Goal: Task Accomplishment & Management: Manage account settings

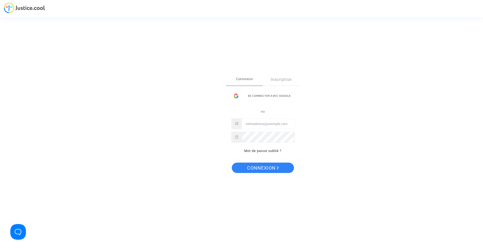
type input "contact@heliofinance.fr"
click at [273, 167] on span "Connexion" at bounding box center [263, 167] width 32 height 11
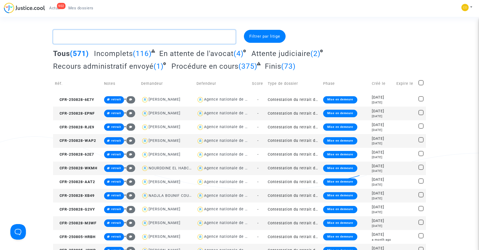
click at [155, 36] on textarea at bounding box center [144, 37] width 183 height 14
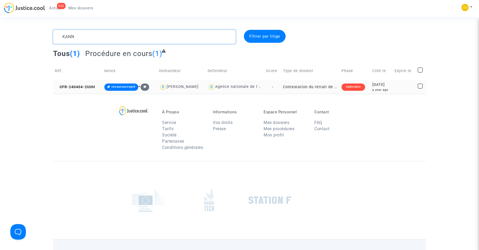
type textarea "KANN"
click at [309, 88] on td "Contestation du retrait de [PERSON_NAME] par l'ANAH (mandataire)" at bounding box center [310, 87] width 59 height 14
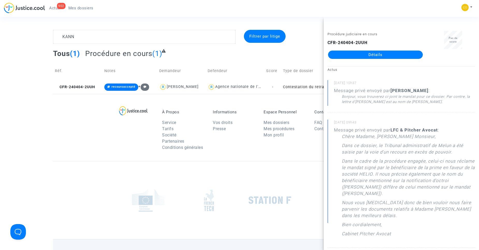
click at [367, 55] on link "Détails" at bounding box center [375, 55] width 95 height 8
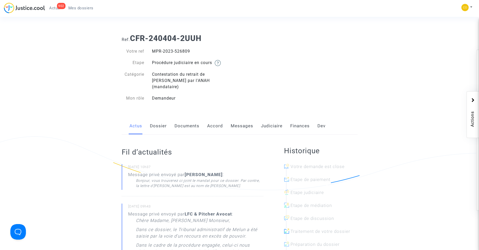
click at [189, 121] on link "Documents" at bounding box center [187, 125] width 25 height 17
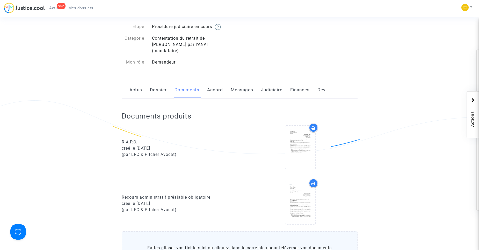
scroll to position [104, 0]
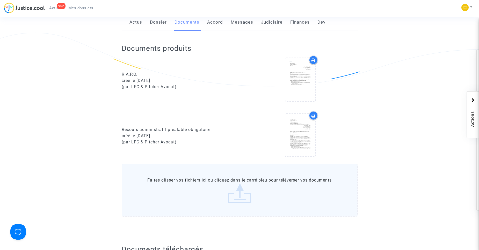
click at [241, 184] on label "Faites glisser vos fichiers ici ou cliquez dans le carré bleu pour téléverser v…" at bounding box center [240, 190] width 236 height 53
click at [0, 0] on input "Faites glisser vos fichiers ici ou cliquez dans le carré bleu pour téléverser v…" at bounding box center [0, 0] width 0 height 0
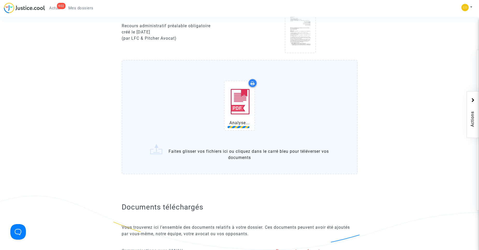
scroll to position [181, 0]
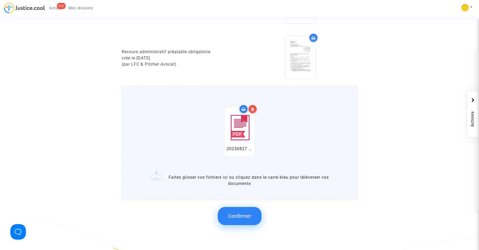
click at [246, 213] on span "Confirmer" at bounding box center [239, 216] width 23 height 6
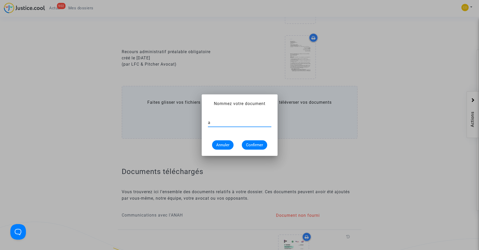
type input "attestation de consentement + convention d'honoraire"
click at [259, 144] on span "Confirmer" at bounding box center [254, 145] width 17 height 5
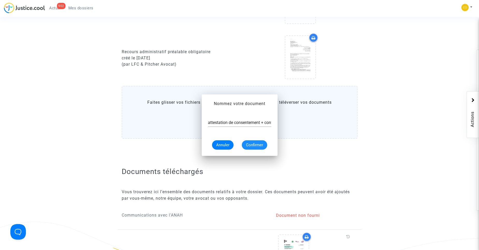
scroll to position [181, 0]
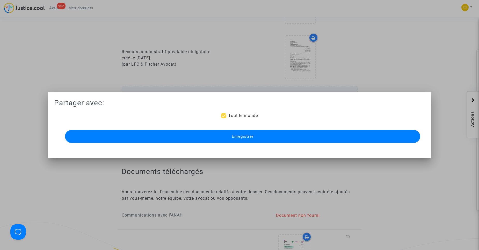
click at [247, 134] on span "Enregistrer" at bounding box center [243, 136] width 22 height 5
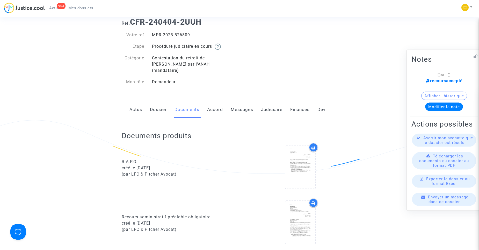
scroll to position [0, 0]
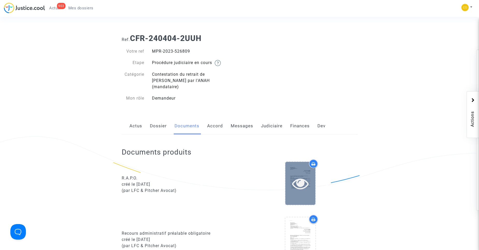
drag, startPoint x: 336, startPoint y: 102, endPoint x: 308, endPoint y: 186, distance: 88.0
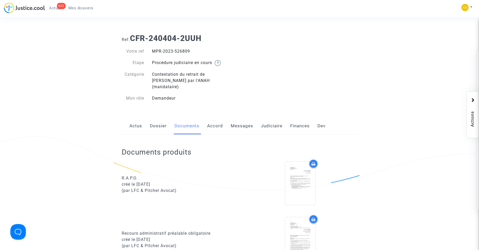
drag, startPoint x: 308, startPoint y: 186, endPoint x: 340, endPoint y: 60, distance: 129.9
click at [342, 51] on div "Ref. CFR-240404-2UUH Votre ref MPR-2023-526809 Etape Procédure judiciaire en co…" at bounding box center [240, 68] width 244 height 77
click at [82, 11] on link "Mes dossiers" at bounding box center [80, 8] width 33 height 8
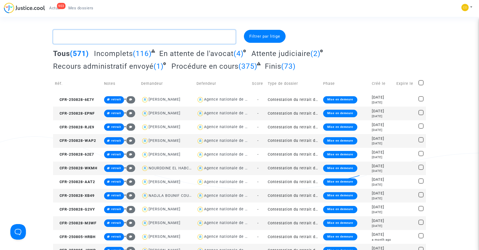
click at [110, 37] on textarea at bounding box center [144, 37] width 183 height 14
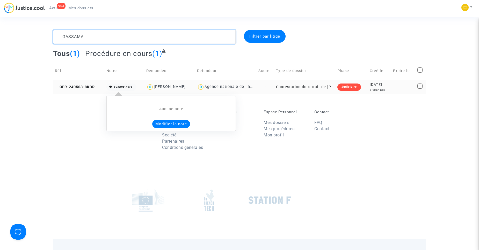
type textarea "GASSAMA"
click at [169, 121] on button "Modifier la note" at bounding box center [171, 124] width 38 height 8
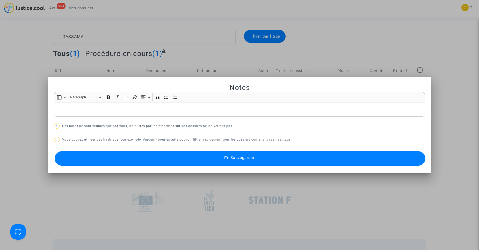
click at [118, 113] on div "Rich Text Editor, main" at bounding box center [239, 109] width 371 height 15
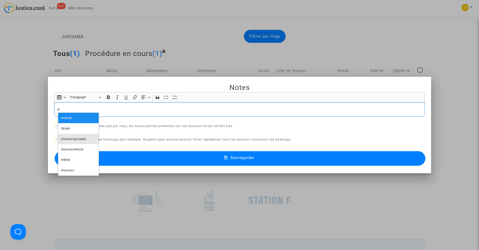
click at [84, 140] on span "#recoursaccepté" at bounding box center [73, 139] width 25 height 8
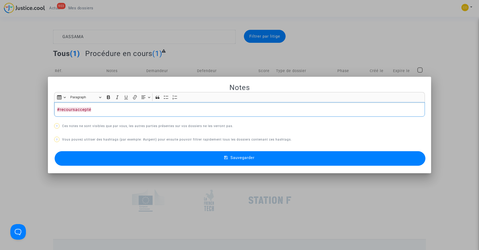
click at [222, 165] on button "Sauvegarder" at bounding box center [240, 158] width 371 height 15
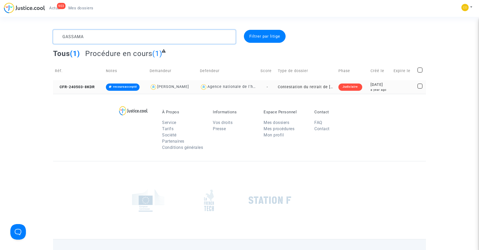
drag, startPoint x: 125, startPoint y: 43, endPoint x: 65, endPoint y: 42, distance: 59.9
click at [65, 42] on textarea at bounding box center [144, 37] width 183 height 14
type textarea "G"
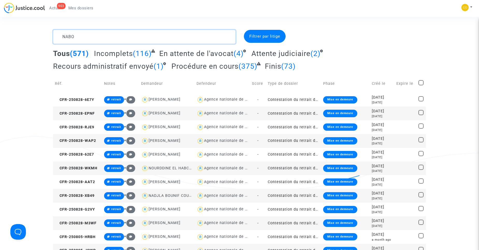
type textarea "NABOT"
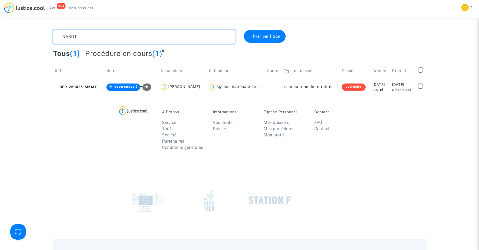
drag, startPoint x: 94, startPoint y: 33, endPoint x: 64, endPoint y: 34, distance: 29.6
click at [64, 34] on textarea at bounding box center [144, 37] width 183 height 14
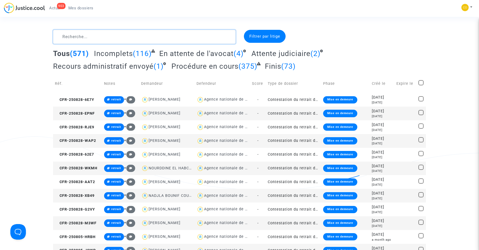
click at [134, 40] on textarea at bounding box center [144, 37] width 183 height 14
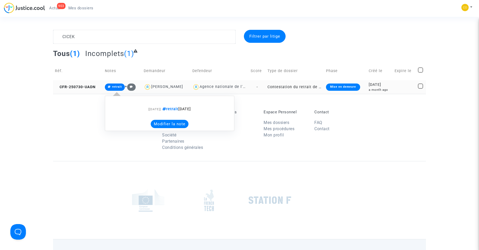
click at [163, 123] on button "Modifier la note" at bounding box center [170, 124] width 38 height 8
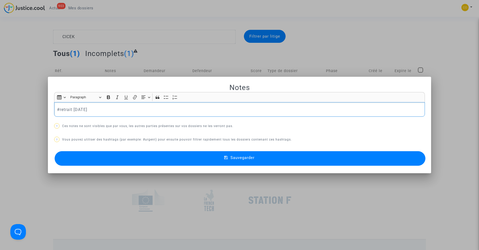
click at [101, 109] on p "#retrait [DATE]" at bounding box center [240, 109] width 366 height 6
click at [71, 108] on p "#retrait [DATE]" at bounding box center [240, 109] width 366 height 6
drag, startPoint x: 95, startPoint y: 109, endPoint x: 59, endPoint y: 110, distance: 36.3
click at [59, 110] on p "#retrait [DATE]" at bounding box center [240, 109] width 366 height 6
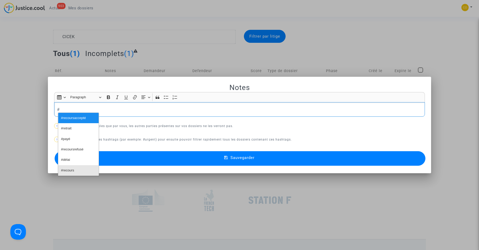
click at [70, 170] on span "#recours" at bounding box center [67, 171] width 13 height 8
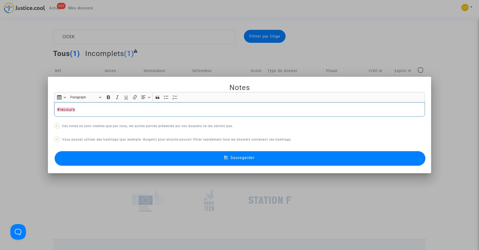
click at [228, 162] on button "Sauvegarder" at bounding box center [240, 158] width 371 height 15
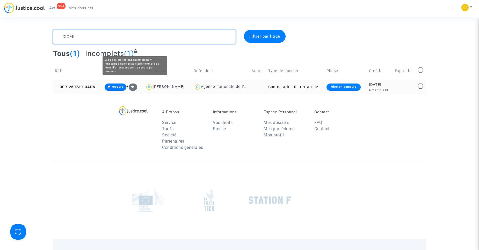
click at [117, 39] on textarea at bounding box center [144, 37] width 183 height 14
click at [84, 34] on textarea at bounding box center [144, 37] width 183 height 14
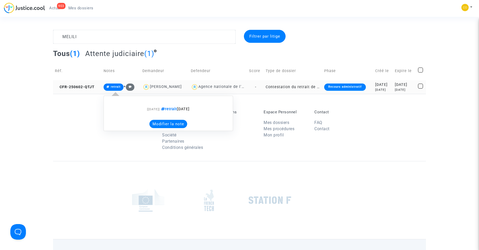
click at [167, 121] on button "Modifier la note" at bounding box center [169, 124] width 38 height 8
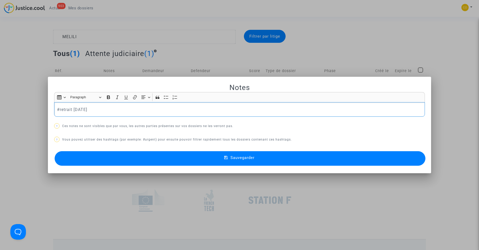
drag, startPoint x: 94, startPoint y: 109, endPoint x: 58, endPoint y: 108, distance: 36.3
click at [58, 108] on p "#retrait [DATE]" at bounding box center [240, 109] width 366 height 6
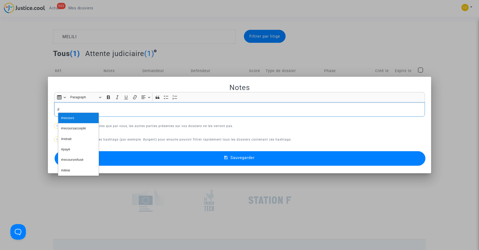
click at [85, 118] on button "#recours" at bounding box center [78, 118] width 40 height 10
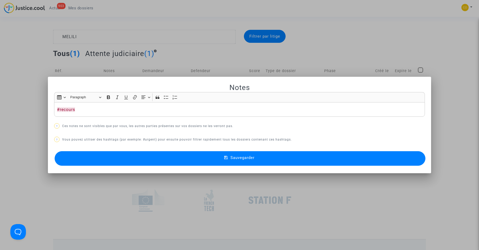
click at [243, 160] on span "Sauvegarder" at bounding box center [243, 157] width 24 height 5
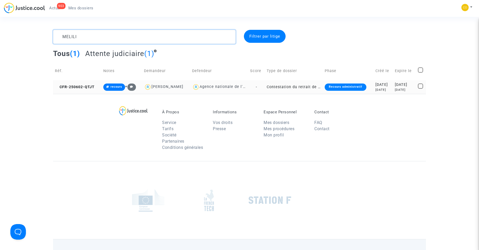
click at [108, 34] on textarea at bounding box center [144, 37] width 183 height 14
type textarea "M"
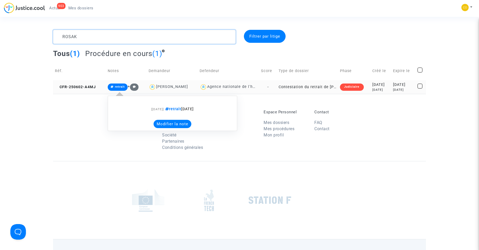
type textarea "ROSAK"
click at [118, 87] on span "retrait" at bounding box center [120, 86] width 10 height 3
click at [162, 121] on button "Modifier la note" at bounding box center [173, 124] width 38 height 8
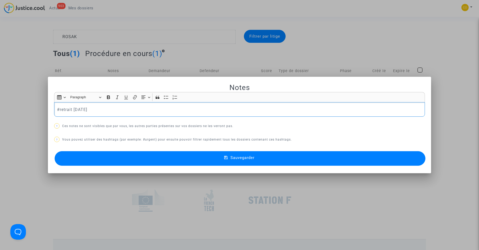
drag, startPoint x: 95, startPoint y: 105, endPoint x: 59, endPoint y: 110, distance: 36.6
click at [59, 110] on div "#retrait [DATE]" at bounding box center [239, 109] width 371 height 15
click at [71, 117] on span "#recours" at bounding box center [67, 118] width 13 height 8
click at [272, 161] on button "Sauvegarder" at bounding box center [240, 158] width 371 height 15
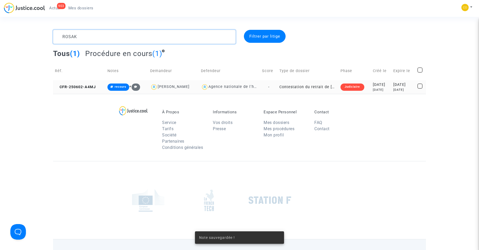
click at [173, 40] on textarea at bounding box center [144, 37] width 183 height 14
type textarea "R"
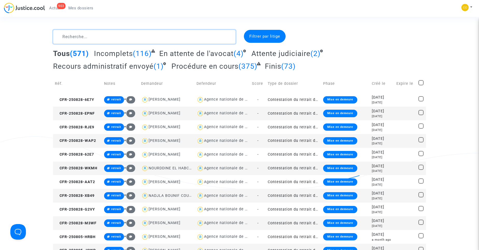
click at [98, 34] on textarea at bounding box center [144, 37] width 183 height 14
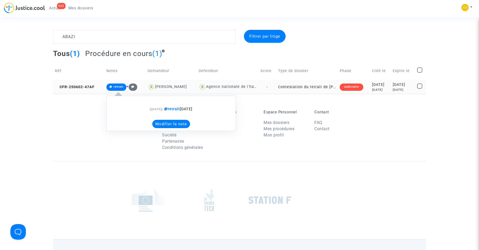
click at [165, 122] on button "Modifier la note" at bounding box center [171, 124] width 38 height 8
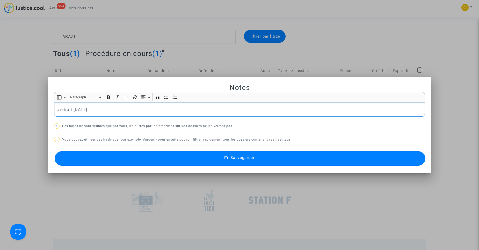
drag, startPoint x: 101, startPoint y: 111, endPoint x: 60, endPoint y: 108, distance: 40.8
click at [60, 108] on p "#retrait [DATE]" at bounding box center [240, 109] width 366 height 6
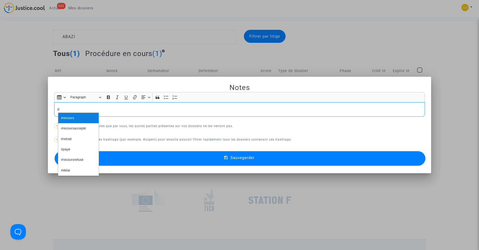
click at [70, 117] on span "#recours" at bounding box center [67, 118] width 13 height 8
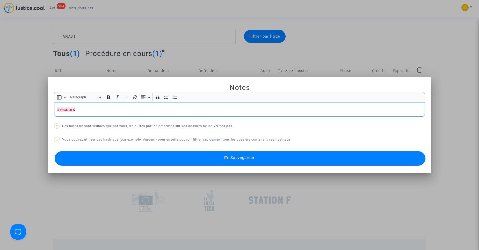
click at [241, 159] on span "Sauvegarder" at bounding box center [243, 157] width 24 height 5
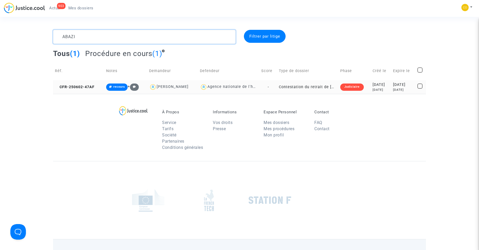
click at [96, 39] on textarea at bounding box center [144, 37] width 183 height 14
type textarea "A"
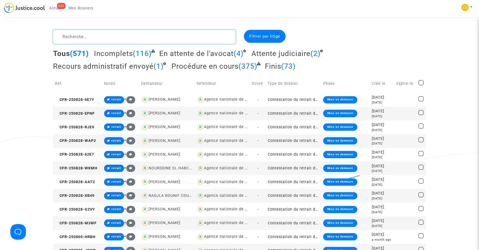
click at [86, 39] on textarea at bounding box center [144, 37] width 183 height 14
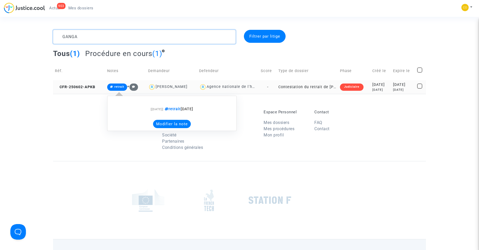
type textarea "GANGA"
click at [167, 123] on button "Modifier la note" at bounding box center [172, 124] width 38 height 8
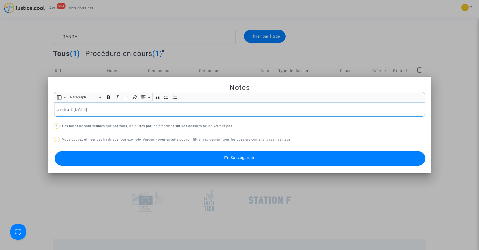
click at [121, 112] on p "#retrait [DATE]" at bounding box center [240, 109] width 366 height 6
drag, startPoint x: 98, startPoint y: 112, endPoint x: 58, endPoint y: 108, distance: 40.4
click at [58, 108] on p "#retrait [DATE]" at bounding box center [240, 109] width 366 height 6
click at [72, 121] on span "#recours" at bounding box center [67, 118] width 13 height 8
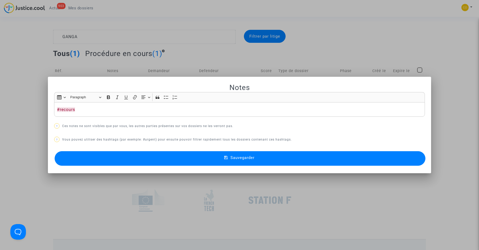
click at [246, 163] on button "Sauvegarder" at bounding box center [240, 158] width 371 height 15
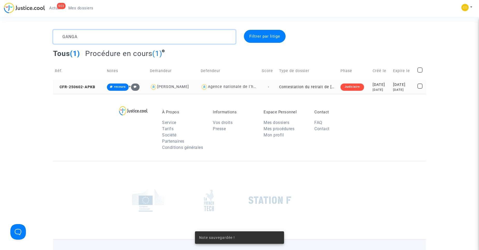
click at [93, 38] on textarea at bounding box center [144, 37] width 183 height 14
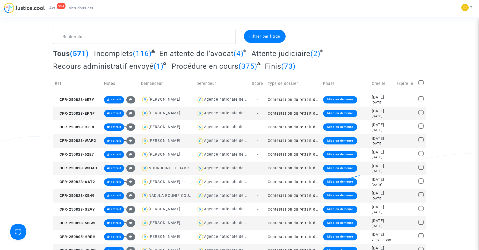
click at [108, 33] on textarea at bounding box center [144, 37] width 183 height 14
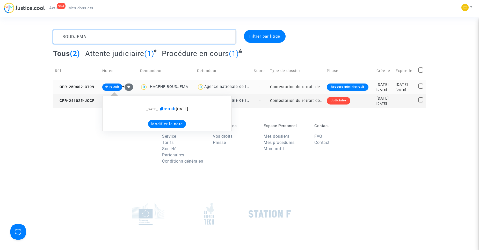
type textarea "BOUDJEMA"
click at [112, 86] on span "retrait" at bounding box center [115, 86] width 10 height 3
click at [164, 124] on button "Modifier la note" at bounding box center [167, 124] width 38 height 8
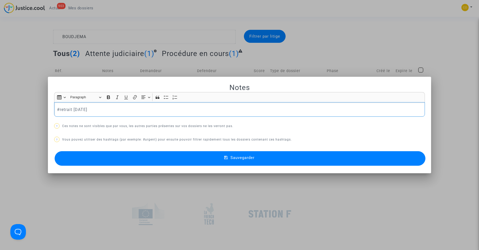
drag, startPoint x: 96, startPoint y: 108, endPoint x: 58, endPoint y: 108, distance: 37.8
click at [58, 108] on p "#retrait [DATE]" at bounding box center [240, 109] width 366 height 6
click at [71, 118] on span "#recours" at bounding box center [67, 118] width 13 height 8
click at [239, 155] on span "Sauvegarder" at bounding box center [243, 157] width 24 height 5
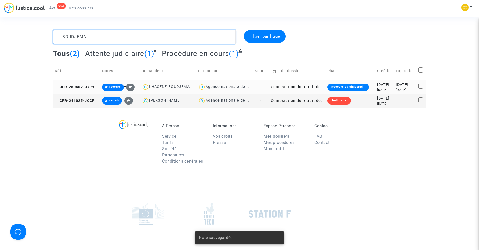
click at [105, 39] on textarea at bounding box center [144, 37] width 183 height 14
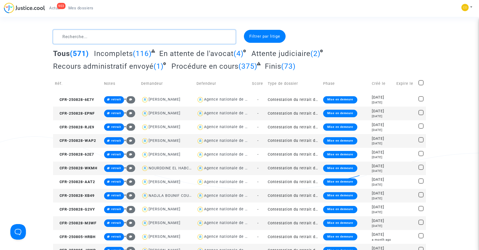
click at [73, 38] on textarea at bounding box center [144, 37] width 183 height 14
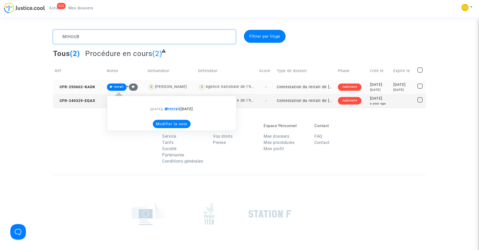
type textarea "MIHOUB"
click at [173, 127] on button "Modifier la note" at bounding box center [172, 124] width 38 height 8
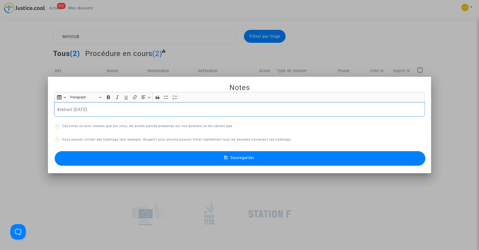
drag, startPoint x: 120, startPoint y: 110, endPoint x: 59, endPoint y: 113, distance: 60.5
click at [59, 113] on div "#retrait [DATE]" at bounding box center [239, 109] width 371 height 15
click at [73, 121] on span "#recours" at bounding box center [67, 118] width 13 height 8
click at [216, 159] on button "Sauvegarder" at bounding box center [240, 158] width 371 height 15
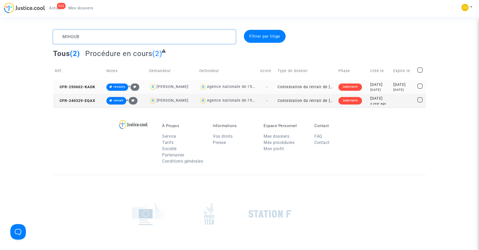
click at [115, 39] on textarea at bounding box center [144, 37] width 183 height 14
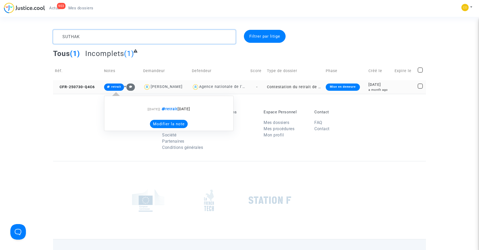
type textarea "SUTHAK"
click at [158, 122] on button "Modifier la note" at bounding box center [169, 124] width 38 height 8
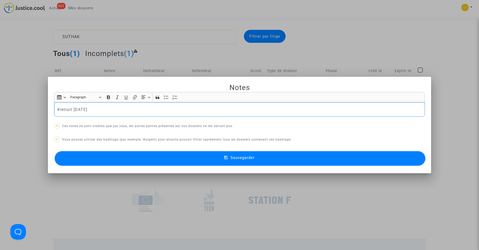
drag, startPoint x: 99, startPoint y: 113, endPoint x: 58, endPoint y: 107, distance: 41.9
click at [58, 107] on div "#retrait [DATE]" at bounding box center [239, 109] width 371 height 15
click at [69, 118] on span "#recours" at bounding box center [67, 118] width 13 height 8
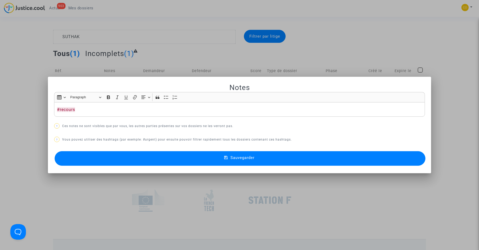
click at [201, 156] on button "Sauvegarder" at bounding box center [240, 158] width 371 height 15
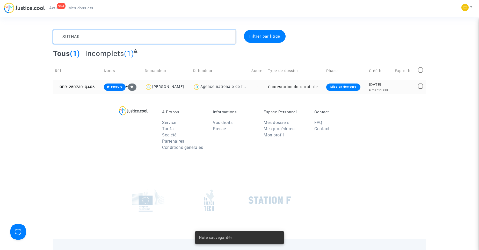
click at [89, 39] on textarea at bounding box center [144, 37] width 183 height 14
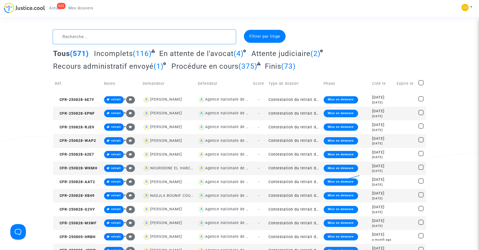
click at [84, 36] on textarea at bounding box center [144, 37] width 183 height 14
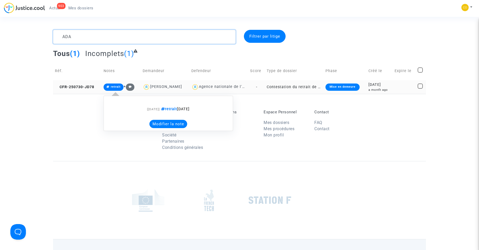
type textarea "ADA"
click at [169, 122] on button "Modifier la note" at bounding box center [169, 124] width 38 height 8
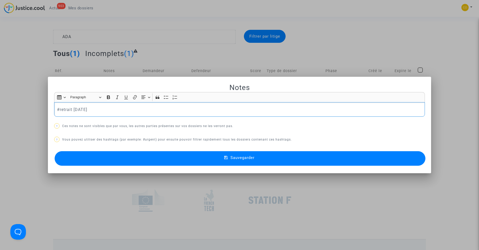
drag, startPoint x: 99, startPoint y: 106, endPoint x: 58, endPoint y: 105, distance: 40.7
click at [58, 105] on div "#retrait [DATE]" at bounding box center [239, 109] width 371 height 15
click at [77, 119] on button "#recours" at bounding box center [78, 118] width 40 height 10
click at [224, 159] on icon at bounding box center [226, 157] width 4 height 5
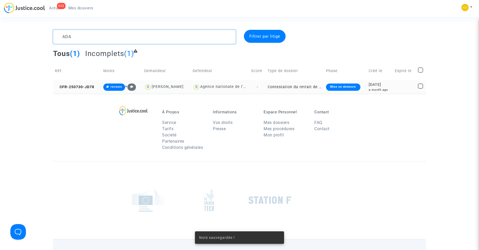
click at [112, 41] on textarea at bounding box center [144, 37] width 183 height 14
type textarea "A"
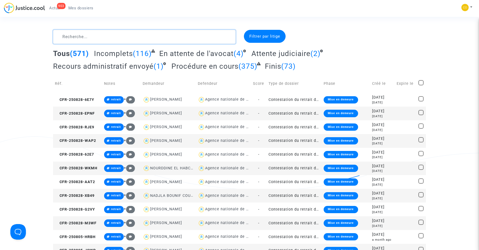
click at [93, 38] on textarea at bounding box center [144, 37] width 183 height 14
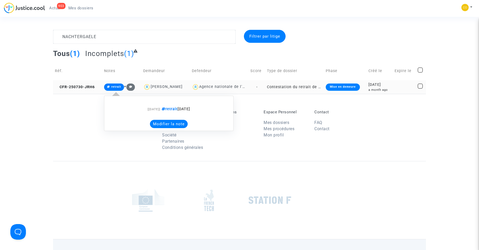
click at [153, 126] on button "Modifier la note" at bounding box center [169, 124] width 38 height 8
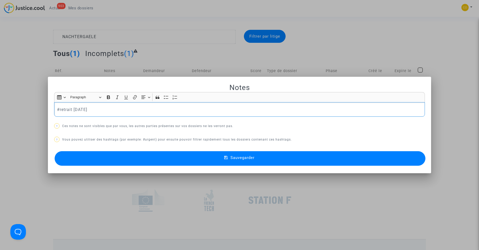
drag, startPoint x: 94, startPoint y: 108, endPoint x: 60, endPoint y: 106, distance: 34.8
click at [60, 106] on div "#retrait [DATE]" at bounding box center [239, 109] width 371 height 15
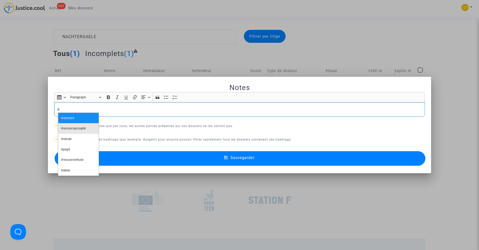
click at [76, 128] on span "#recoursaccepté" at bounding box center [73, 129] width 25 height 8
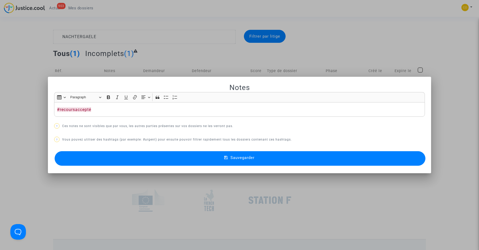
click at [174, 160] on button "Sauvegarder" at bounding box center [240, 158] width 371 height 15
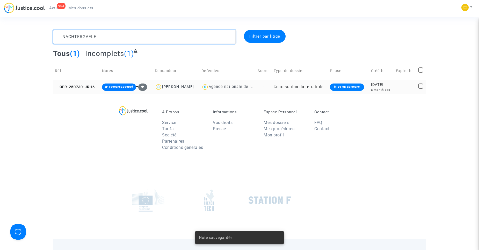
click at [112, 39] on textarea at bounding box center [144, 37] width 183 height 14
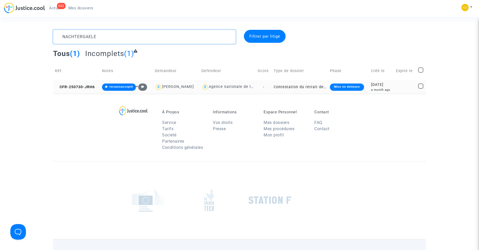
click at [91, 35] on textarea at bounding box center [144, 37] width 183 height 14
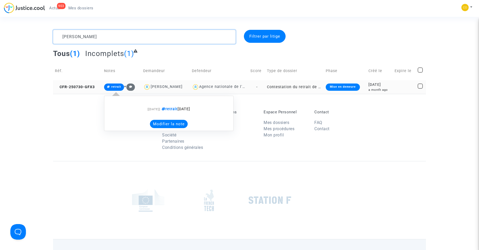
type textarea "[PERSON_NAME]"
click at [113, 87] on span "retrait" at bounding box center [116, 86] width 10 height 3
click at [176, 122] on button "Modifier la note" at bounding box center [169, 124] width 38 height 8
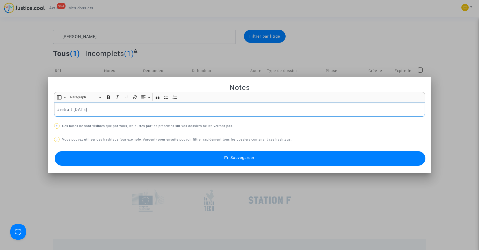
drag, startPoint x: 95, startPoint y: 110, endPoint x: 58, endPoint y: 111, distance: 36.3
click at [58, 111] on p "#retrait [DATE]" at bounding box center [240, 109] width 366 height 6
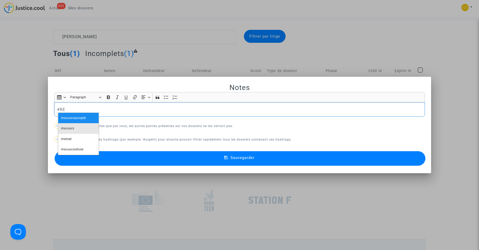
click at [80, 126] on button "#recours" at bounding box center [78, 128] width 40 height 10
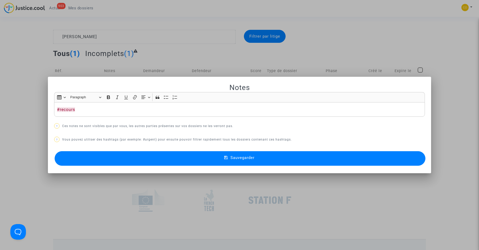
click at [147, 154] on button "Sauvegarder" at bounding box center [240, 158] width 371 height 15
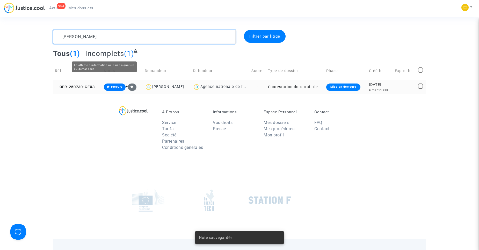
click at [96, 31] on textarea at bounding box center [144, 37] width 183 height 14
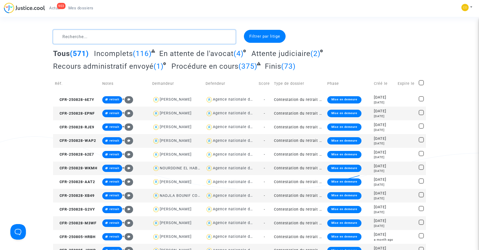
click at [89, 37] on textarea at bounding box center [144, 37] width 183 height 14
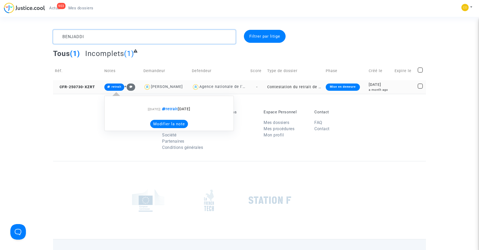
type textarea "BENJADDI"
click at [164, 123] on button "Modifier la note" at bounding box center [169, 124] width 38 height 8
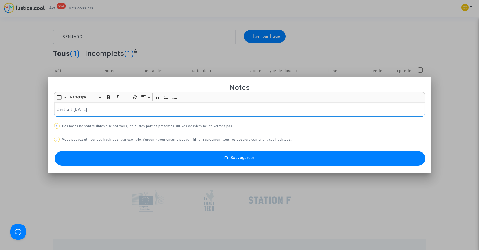
click at [126, 111] on p "#retrait [DATE]" at bounding box center [240, 109] width 366 height 6
drag, startPoint x: 81, startPoint y: 110, endPoint x: 58, endPoint y: 111, distance: 22.8
click at [58, 111] on p "#retrait [DATE]" at bounding box center [240, 109] width 366 height 6
click at [74, 118] on span "#recours" at bounding box center [67, 118] width 13 height 8
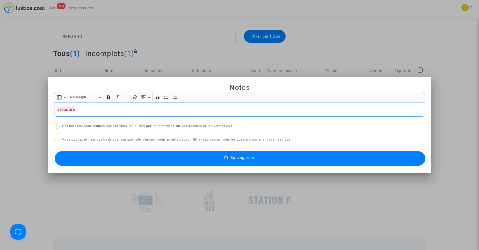
click at [252, 162] on button "Sauvegarder" at bounding box center [240, 158] width 371 height 15
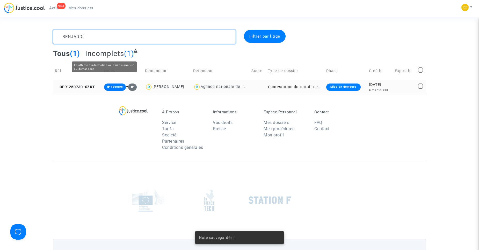
click at [98, 41] on textarea at bounding box center [144, 37] width 183 height 14
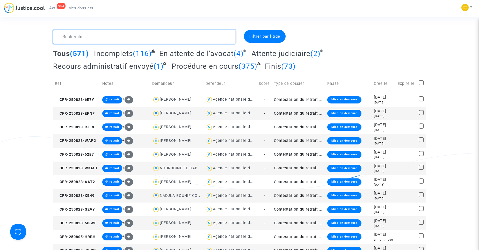
click at [96, 41] on textarea at bounding box center [144, 37] width 183 height 14
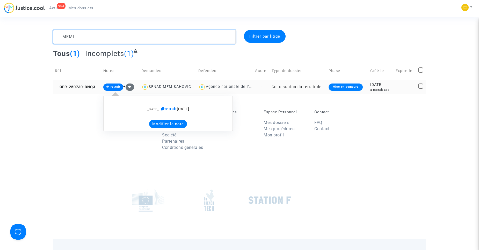
type textarea "MEMI"
click at [164, 124] on button "Modifier la note" at bounding box center [168, 124] width 38 height 8
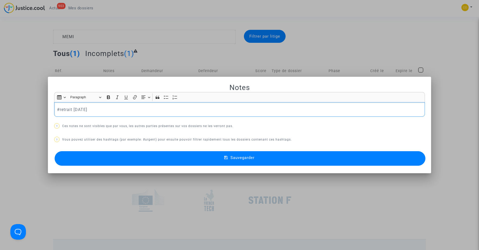
drag, startPoint x: 107, startPoint y: 108, endPoint x: 60, endPoint y: 105, distance: 47.5
click at [60, 105] on div "#retrait [DATE]" at bounding box center [239, 109] width 371 height 15
click at [81, 115] on button "#recours" at bounding box center [78, 118] width 40 height 10
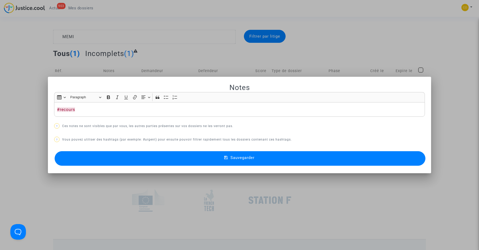
click at [214, 156] on button "Sauvegarder" at bounding box center [240, 158] width 371 height 15
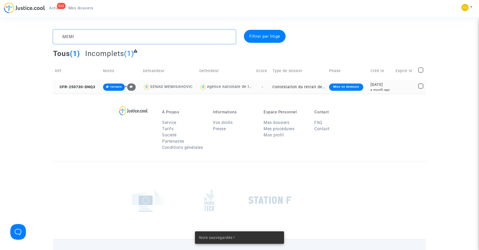
click at [147, 43] on textarea at bounding box center [144, 37] width 183 height 14
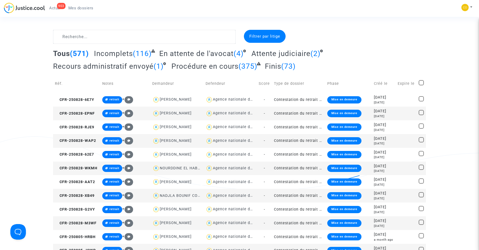
click at [135, 37] on textarea at bounding box center [144, 37] width 183 height 14
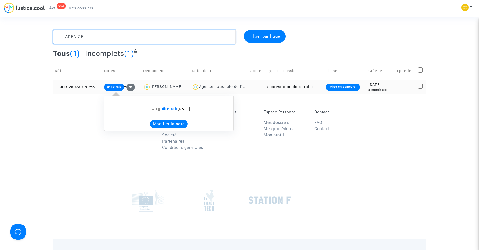
type textarea "LADENIZE"
click at [168, 124] on button "Modifier la note" at bounding box center [169, 124] width 38 height 8
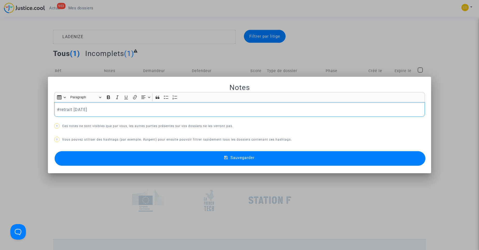
drag, startPoint x: 97, startPoint y: 110, endPoint x: 58, endPoint y: 111, distance: 38.6
click at [58, 111] on p "#retrait [DATE]" at bounding box center [240, 109] width 366 height 6
click at [75, 116] on button "#recours" at bounding box center [78, 118] width 40 height 10
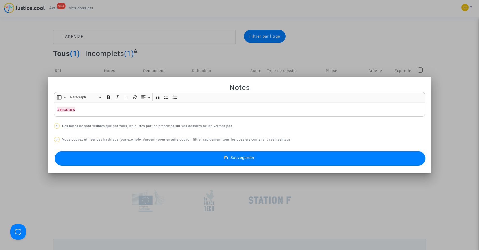
click at [231, 158] on span "Sauvegarder" at bounding box center [243, 157] width 24 height 5
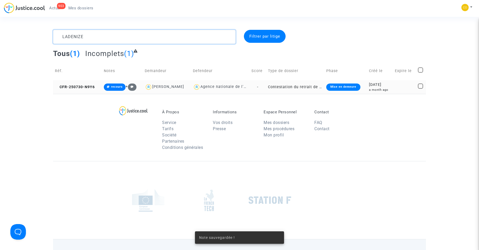
click at [104, 37] on textarea at bounding box center [144, 37] width 183 height 14
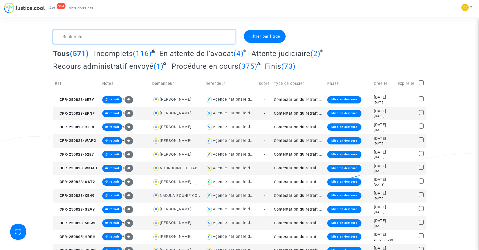
click at [94, 33] on textarea at bounding box center [144, 37] width 183 height 14
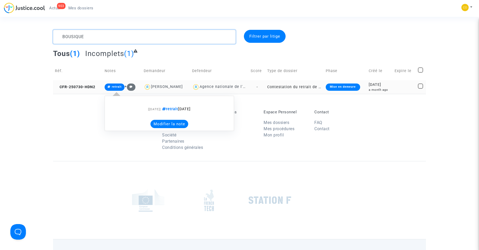
type textarea "BOUSIQUE"
click at [163, 124] on button "Modifier la note" at bounding box center [170, 124] width 38 height 8
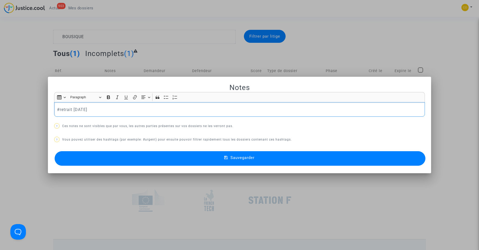
click at [98, 105] on div "#retrait [DATE]" at bounding box center [239, 109] width 371 height 15
drag, startPoint x: 101, startPoint y: 113, endPoint x: 61, endPoint y: 109, distance: 40.8
click at [61, 109] on div "#retrait [DATE]" at bounding box center [239, 109] width 371 height 15
click at [81, 116] on button "#recours" at bounding box center [78, 118] width 40 height 10
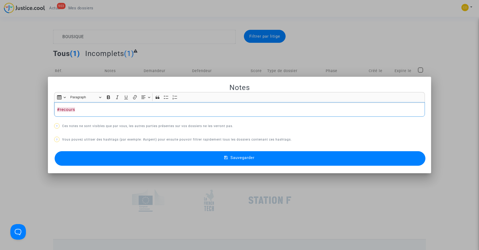
click at [224, 160] on icon at bounding box center [226, 157] width 4 height 5
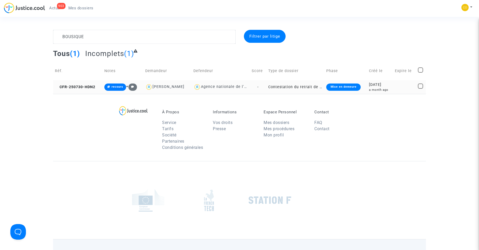
click at [57, 7] on span "Actus" at bounding box center [54, 8] width 11 height 5
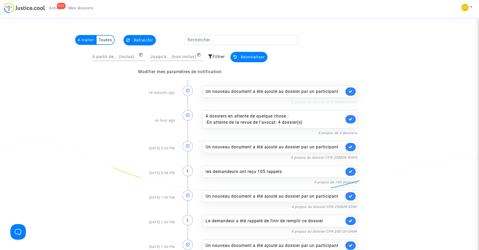
click at [347, 102] on link "À propos du dossier CFR-240404-2UUH" at bounding box center [325, 102] width 66 height 4
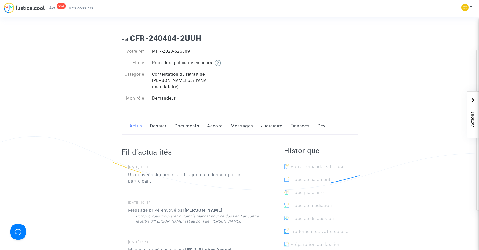
click at [56, 6] on span "Actus" at bounding box center [54, 8] width 11 height 5
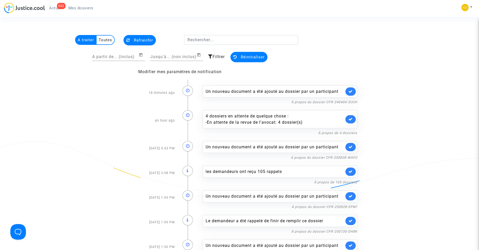
click at [81, 8] on span "Mes dossiers" at bounding box center [80, 8] width 25 height 5
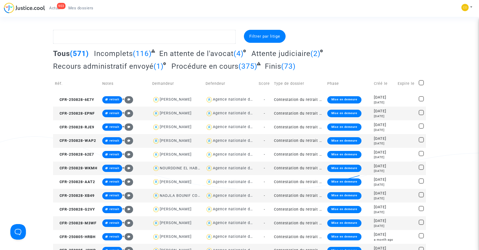
click at [285, 37] on div "Filtrer par litige" at bounding box center [265, 36] width 42 height 13
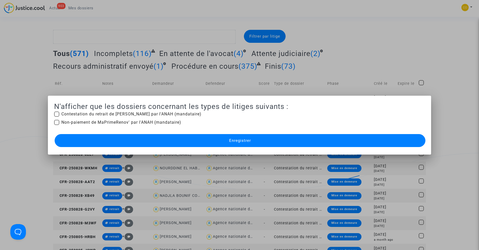
click at [334, 81] on div at bounding box center [239, 125] width 479 height 250
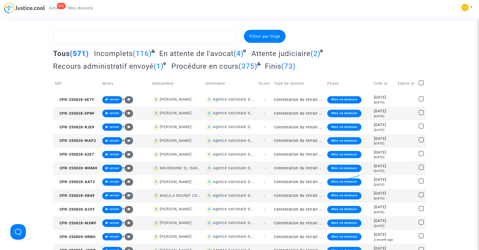
click at [111, 82] on td "Notes" at bounding box center [126, 83] width 50 height 18
drag, startPoint x: 160, startPoint y: 82, endPoint x: 164, endPoint y: 82, distance: 3.6
click at [160, 82] on td "Demandeur" at bounding box center [177, 83] width 53 height 18
click at [267, 31] on div "Filtrer par litige" at bounding box center [265, 36] width 42 height 13
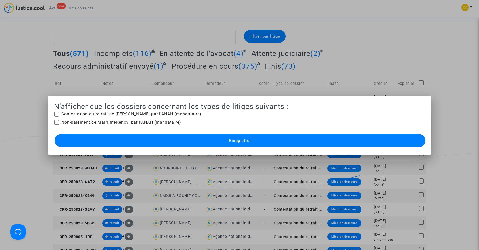
click at [106, 114] on span "Contestation du retrait de [PERSON_NAME] par l'ANAH (mandataire)" at bounding box center [131, 114] width 140 height 6
click at [57, 117] on input "Contestation du retrait de [PERSON_NAME] par l'ANAH (mandataire)" at bounding box center [56, 117] width 0 height 0
checkbox input "true"
click at [127, 139] on button "Enregistrer" at bounding box center [240, 140] width 371 height 13
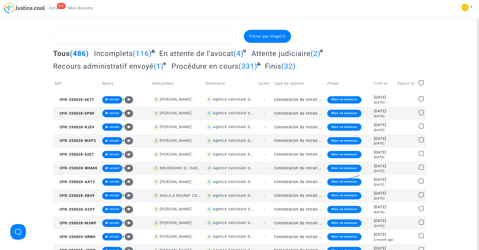
click at [423, 81] on span at bounding box center [421, 82] width 5 height 5
click at [422, 85] on input "checkbox" at bounding box center [421, 85] width 0 height 0
checkbox input "true"
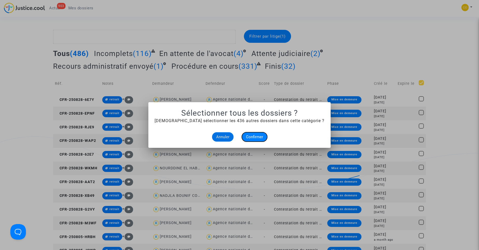
click at [254, 135] on span "Confirmer" at bounding box center [254, 137] width 17 height 5
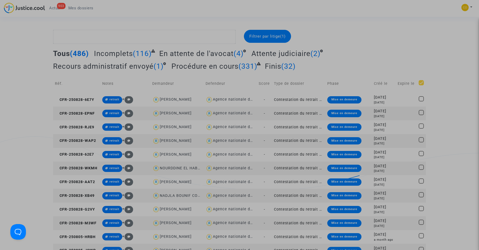
checkbox input "true"
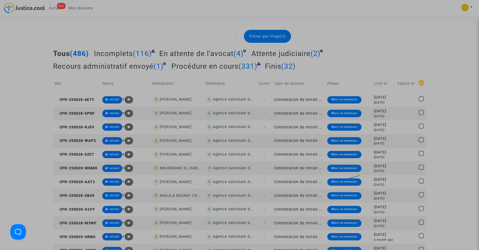
checkbox input "true"
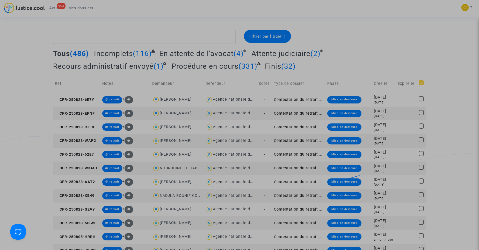
checkbox input "true"
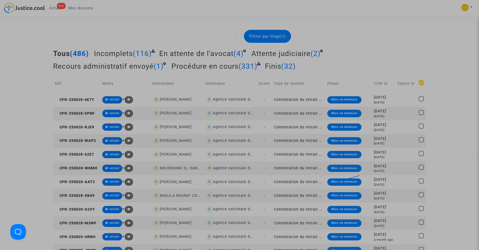
checkbox input "true"
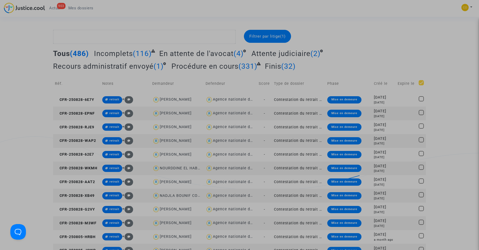
checkbox input "true"
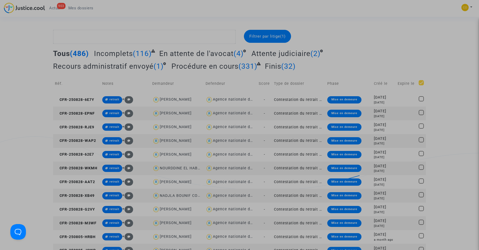
checkbox input "true"
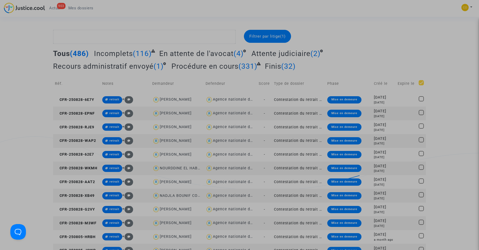
checkbox input "true"
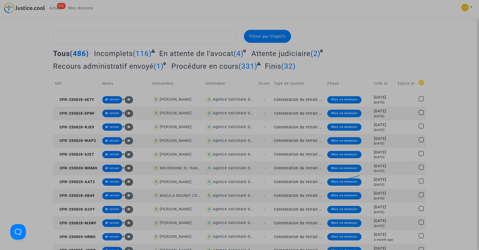
checkbox input "true"
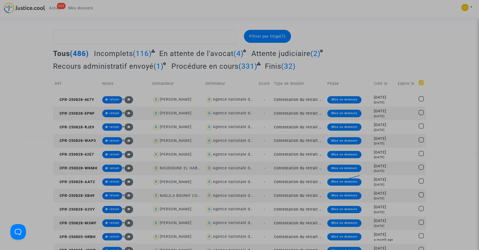
checkbox input "true"
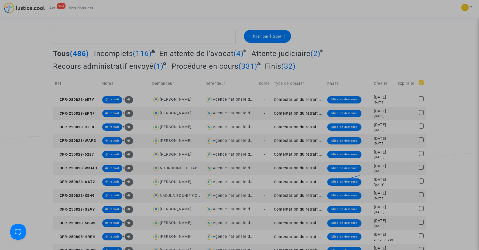
checkbox input "true"
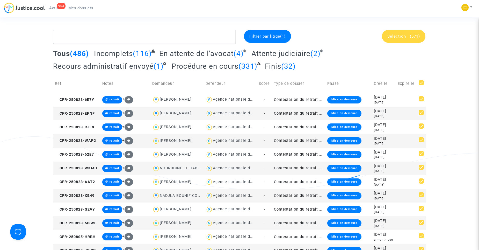
click at [408, 40] on div "Sélection (571)" at bounding box center [404, 36] width 44 height 13
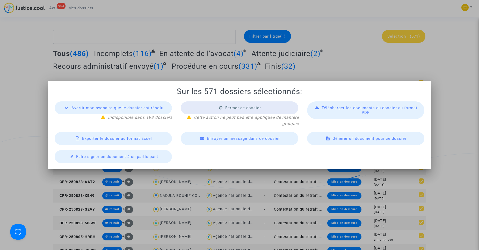
click at [155, 140] on div "Exporter le dossier au format Excel" at bounding box center [113, 138] width 117 height 13
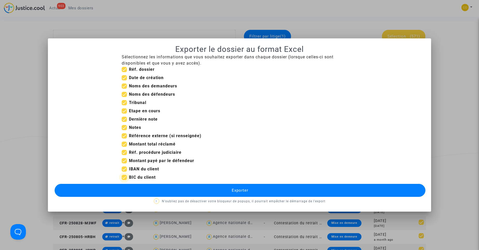
click at [144, 175] on b "BIC du client" at bounding box center [142, 177] width 27 height 5
click at [124, 180] on input "BIC du client" at bounding box center [124, 180] width 0 height 0
checkbox input "false"
click at [126, 169] on span at bounding box center [124, 168] width 5 height 5
click at [124, 172] on input "IBAN du client" at bounding box center [124, 172] width 0 height 0
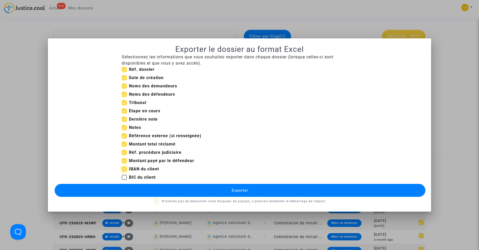
checkbox input "false"
click at [216, 184] on button "Exporter" at bounding box center [240, 190] width 371 height 13
